Goal: Check status: Check status

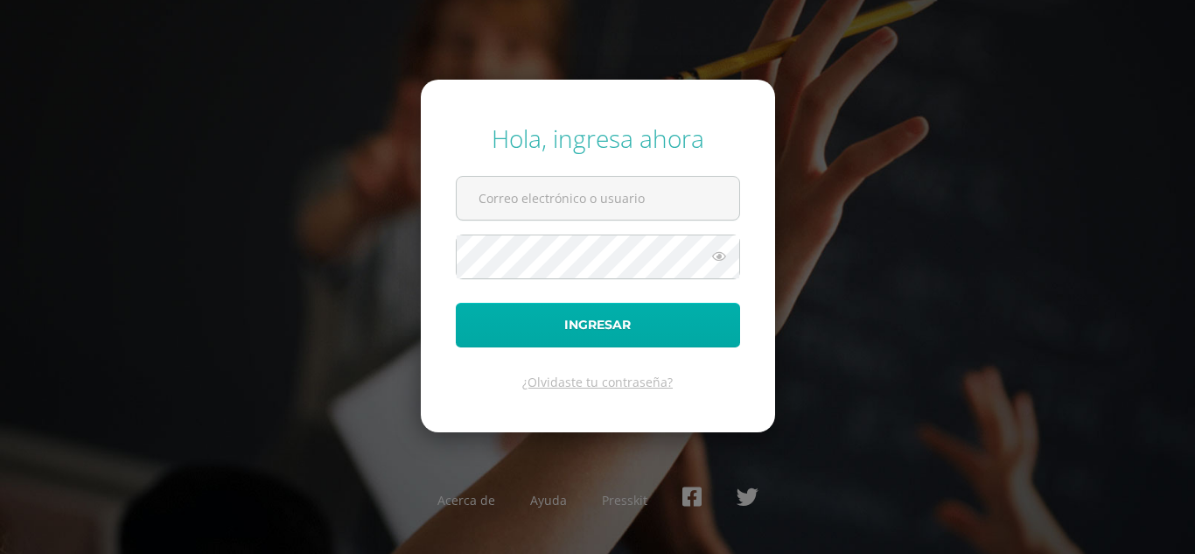
type input "[EMAIL_ADDRESS][DOMAIN_NAME]"
click at [560, 332] on button "Ingresar" at bounding box center [598, 325] width 284 height 45
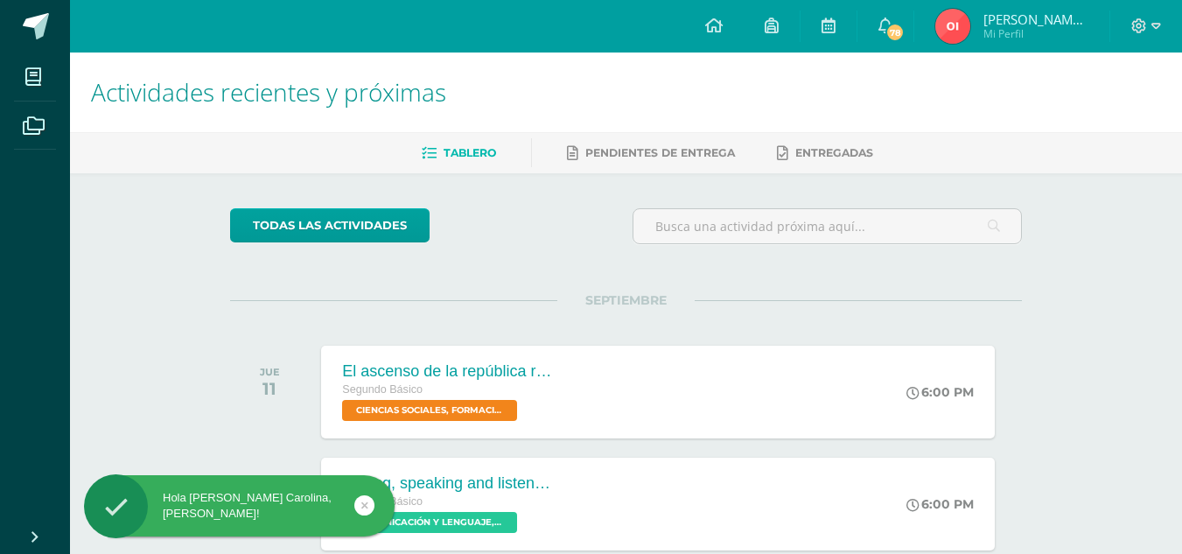
click at [966, 17] on img at bounding box center [952, 26] width 35 height 35
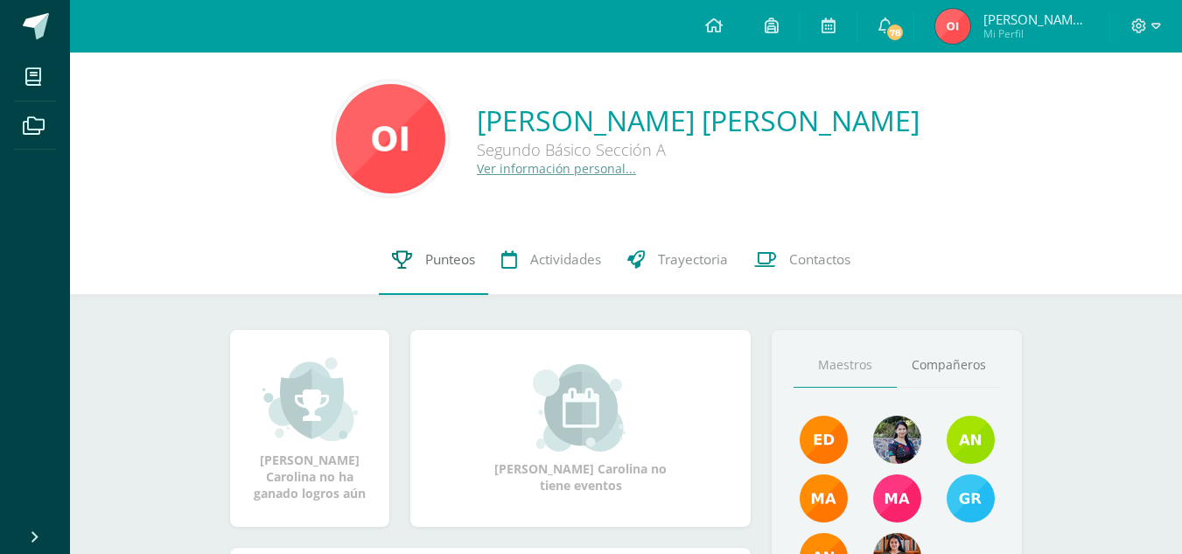
click at [449, 263] on span "Punteos" at bounding box center [450, 259] width 50 height 18
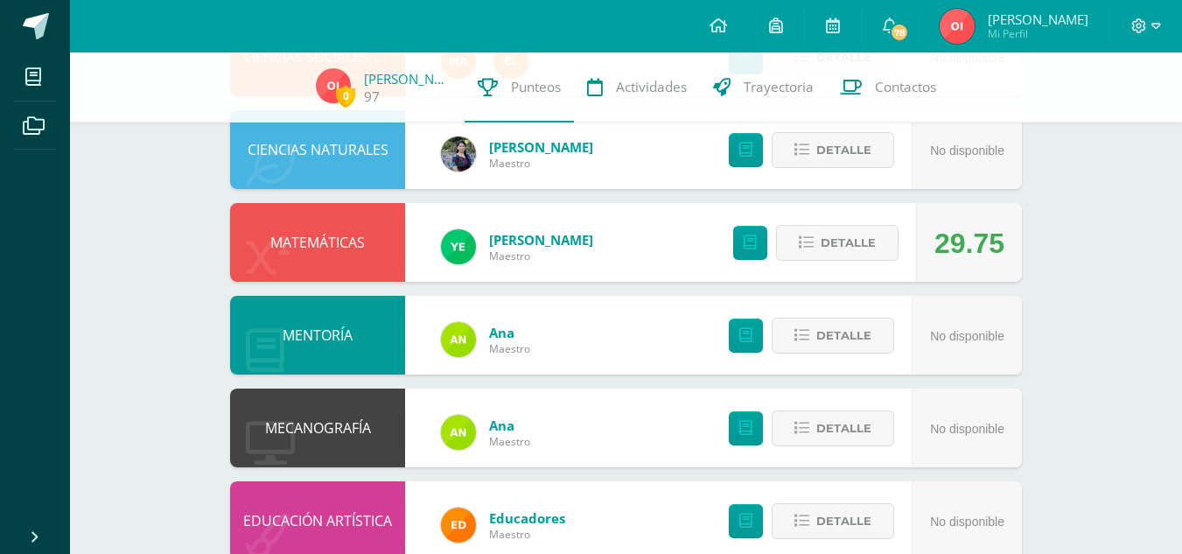
scroll to position [948, 0]
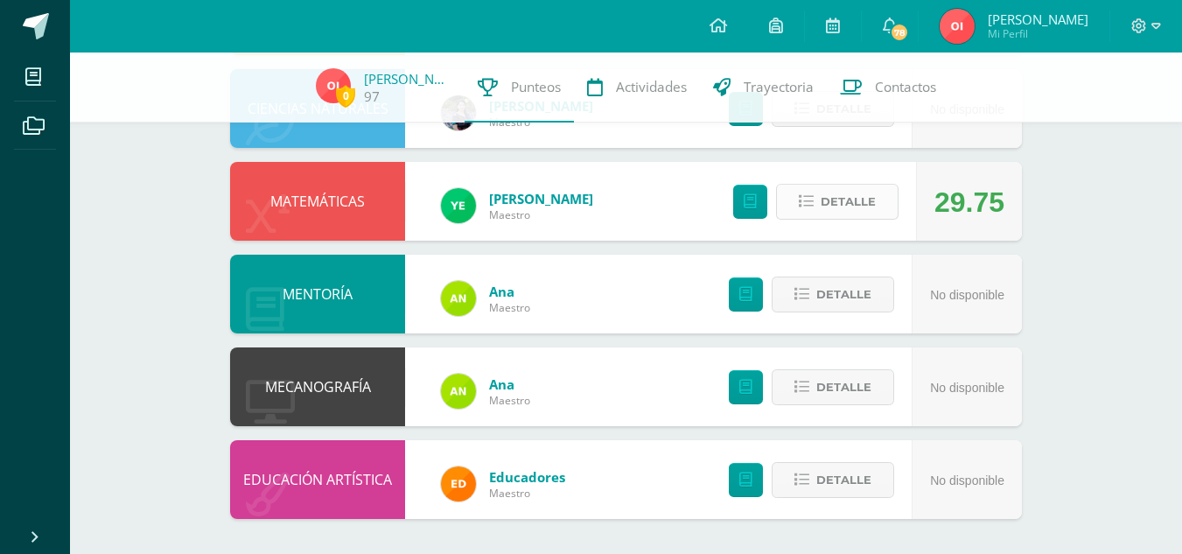
click at [846, 205] on span "Detalle" at bounding box center [847, 201] width 55 height 32
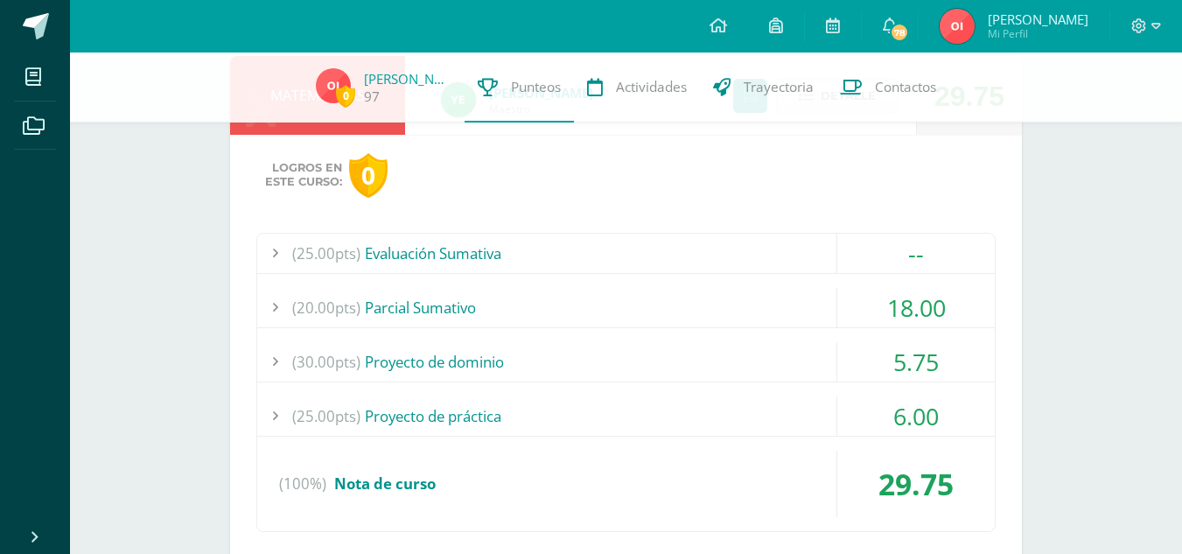
scroll to position [1056, 0]
click at [532, 301] on div "(20.00pts) [GEOGRAPHIC_DATA]" at bounding box center [625, 305] width 737 height 39
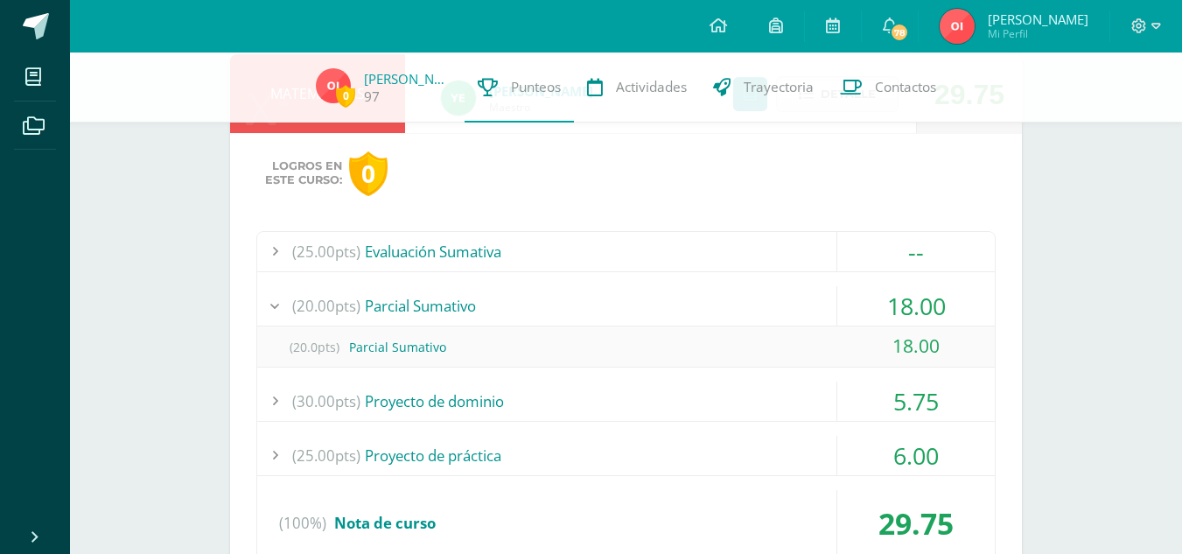
click at [532, 301] on div "(20.00pts) [GEOGRAPHIC_DATA]" at bounding box center [625, 305] width 737 height 39
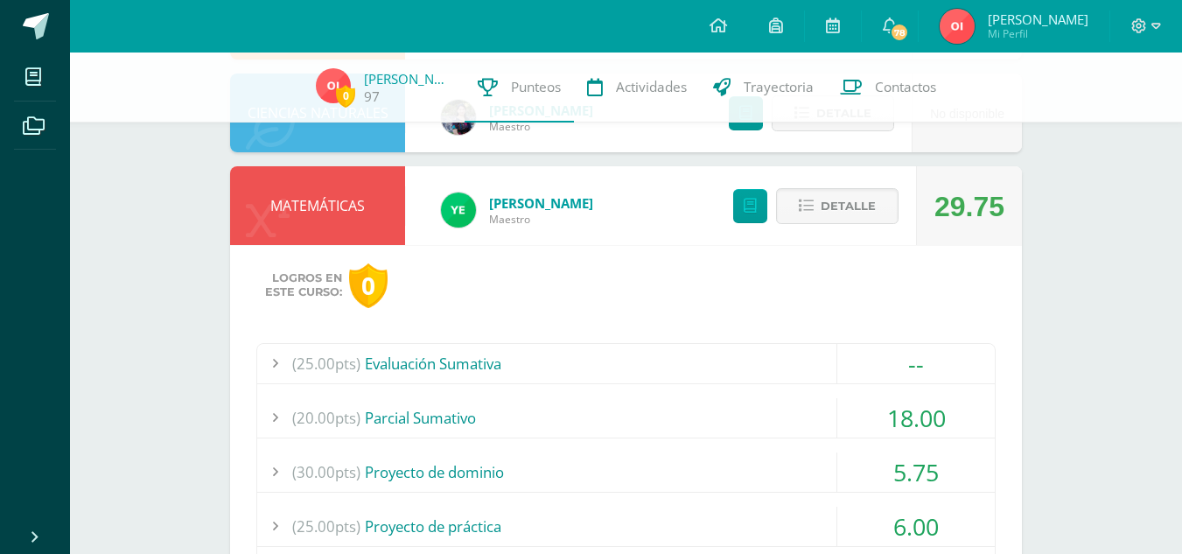
scroll to position [943, 0]
click at [818, 207] on button "Detalle" at bounding box center [837, 207] width 122 height 36
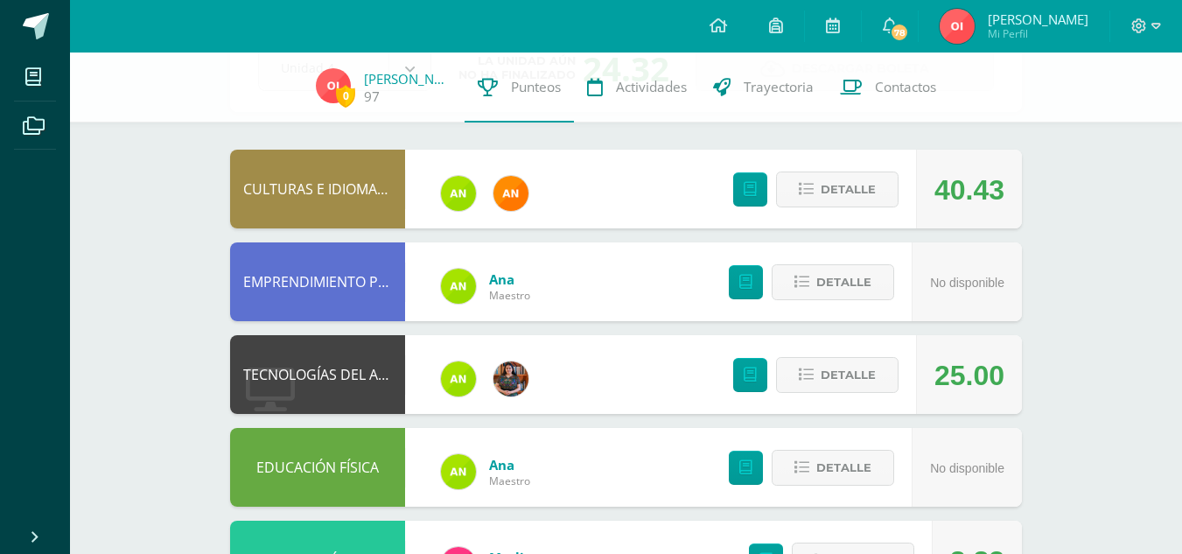
scroll to position [0, 0]
